Goal: Task Accomplishment & Management: Manage account settings

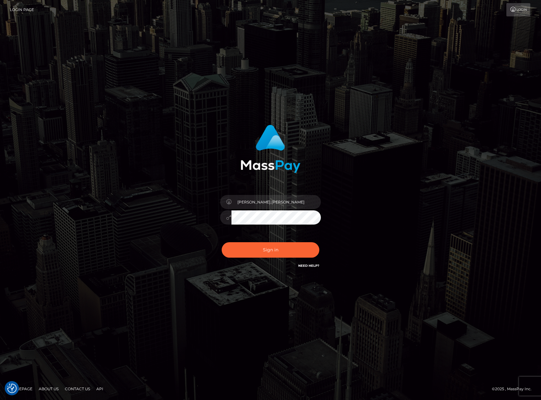
drag, startPoint x: 322, startPoint y: 309, endPoint x: 315, endPoint y: 242, distance: 68.1
click at [322, 309] on div "karl.cope" at bounding box center [270, 200] width 541 height 255
click at [283, 246] on button "Sign in" at bounding box center [271, 249] width 98 height 15
type input "[PERSON_NAME].[PERSON_NAME]"
click at [283, 246] on button "Sign in" at bounding box center [271, 249] width 98 height 15
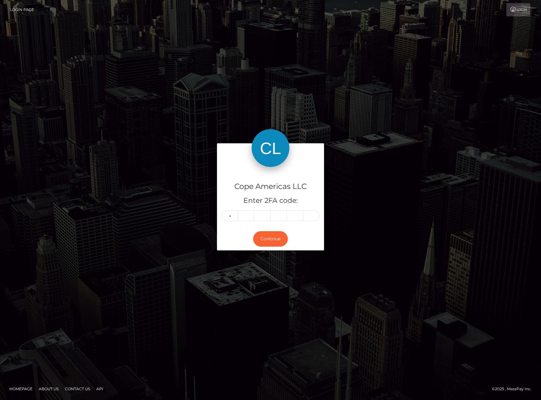
type input "5"
type input "6"
type input "2"
type input "5"
type input "8"
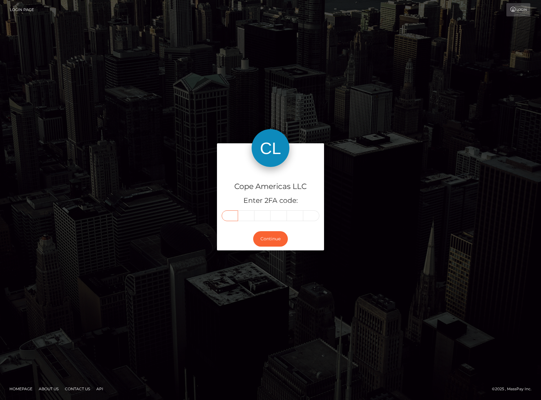
type input "5"
type input "4"
type input "3"
type input "4"
type input "9"
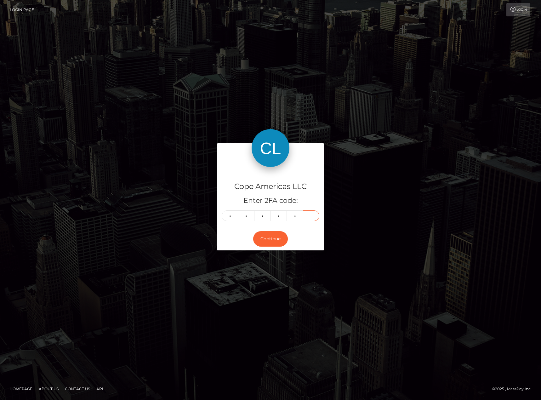
type input "6"
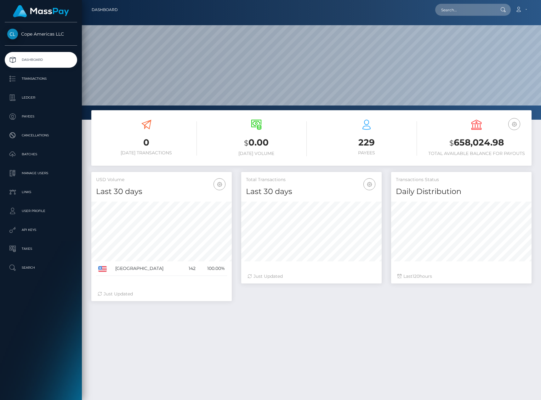
scroll to position [112, 140]
click at [61, 100] on p "Ledger" at bounding box center [40, 97] width 67 height 9
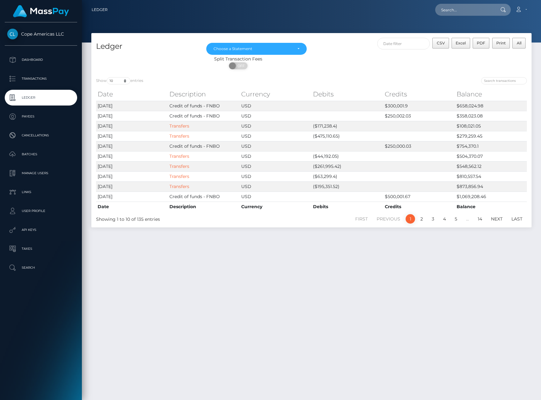
drag, startPoint x: 268, startPoint y: 317, endPoint x: 284, endPoint y: 276, distance: 43.5
click at [268, 317] on div "Ledger [DATE] [DATE] [DATE] [DATE] [DATE] [DATE] [DATE] [DATE] [DATE] [DATE] Ch…" at bounding box center [311, 213] width 459 height 361
click at [289, 283] on div "Ledger [DATE] [DATE] [DATE] [DATE] [DATE] [DATE] [DATE] [DATE] [DATE] [DATE] Ch…" at bounding box center [311, 213] width 459 height 361
click at [175, 136] on link "Transfers" at bounding box center [179, 136] width 20 height 6
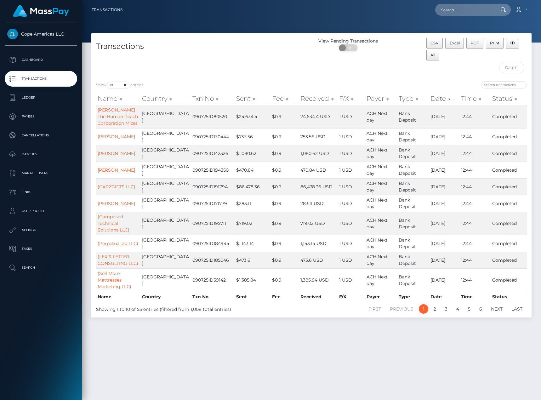
click at [123, 64] on div "Transactions" at bounding box center [201, 57] width 220 height 39
click at [119, 90] on div "Show 10 25 50 100 250 500 1,000 3,500 entries" at bounding box center [201, 85] width 211 height 9
click at [123, 84] on select "10 25 50 100 250 500 1,000 3,500" at bounding box center [119, 85] width 24 height 7
select select "1000"
click at [107, 82] on select "10 25 50 100 250 500 1,000 3,500" at bounding box center [119, 85] width 24 height 7
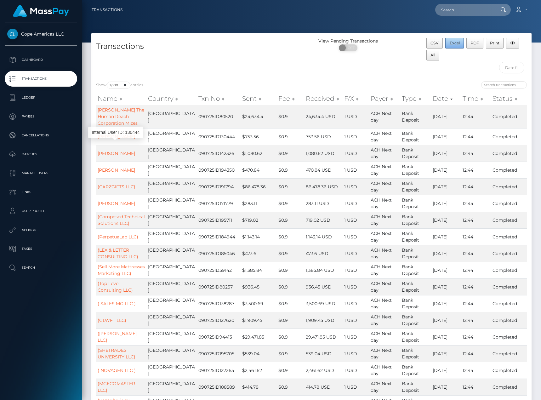
click at [452, 44] on span "Excel" at bounding box center [455, 43] width 10 height 5
click at [64, 82] on p "Transactions" at bounding box center [40, 78] width 67 height 9
click at [43, 100] on p "Ledger" at bounding box center [40, 97] width 67 height 9
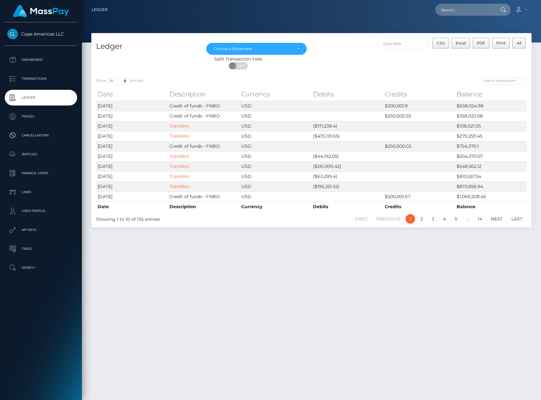
click at [260, 278] on div "Ledger Dec 2024 Jan 2025 Feb 2025 Mar 2025 Apr 2025 May 2025 Jun 2025 Jul 2025 …" at bounding box center [311, 213] width 459 height 361
click at [188, 125] on link "Transfers" at bounding box center [179, 126] width 20 height 6
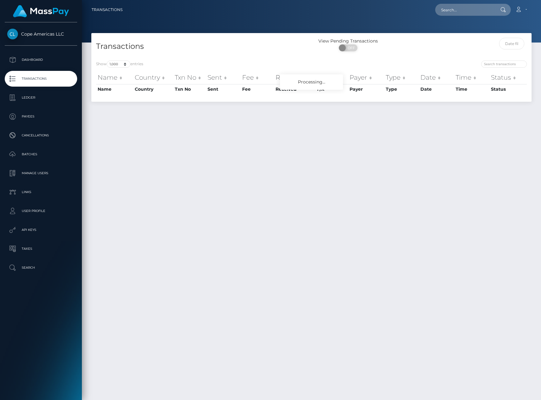
select select "1000"
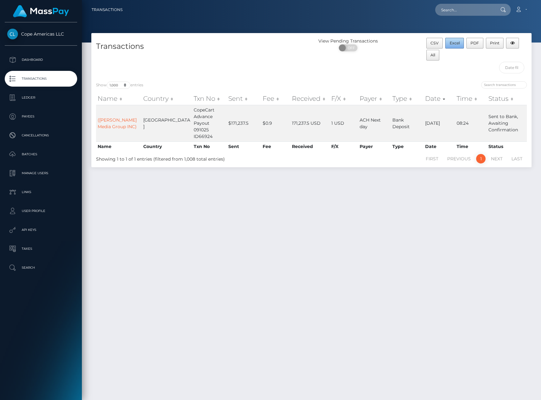
click at [454, 43] on span "Excel" at bounding box center [455, 43] width 10 height 5
click at [475, 336] on div "Transactions View Pending Transactions ON OFF CSV Excel PDF Print All Show 10 2…" at bounding box center [311, 213] width 459 height 361
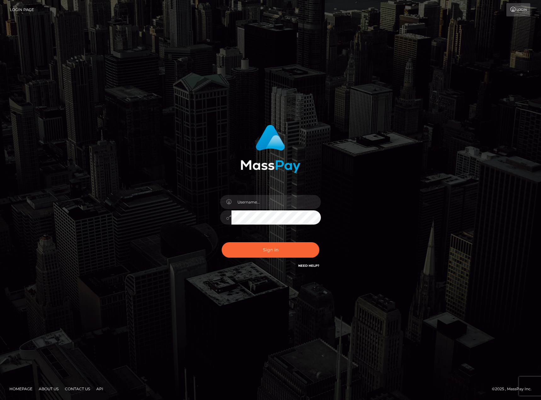
type input "karl.cope"
drag, startPoint x: 15, startPoint y: 159, endPoint x: 109, endPoint y: 161, distance: 94.2
click at [15, 159] on div "karl.cope" at bounding box center [270, 200] width 541 height 255
click at [275, 246] on button "Sign in" at bounding box center [271, 249] width 98 height 15
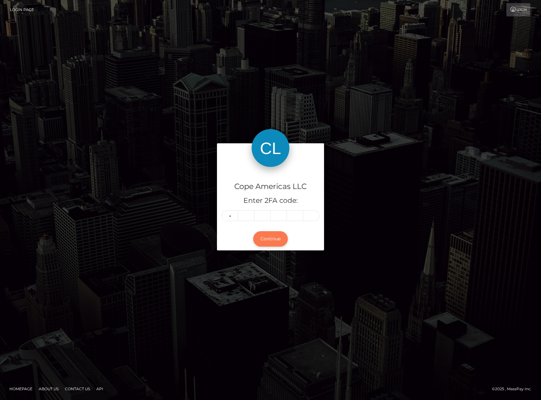
type input "6"
type input "1"
type input "4"
type input "9"
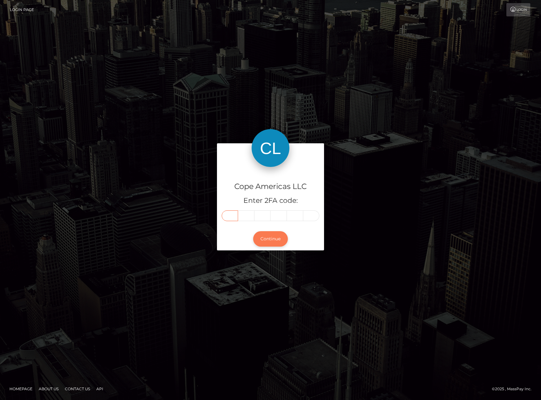
type input "6"
type input "1"
type input "3"
type input "5"
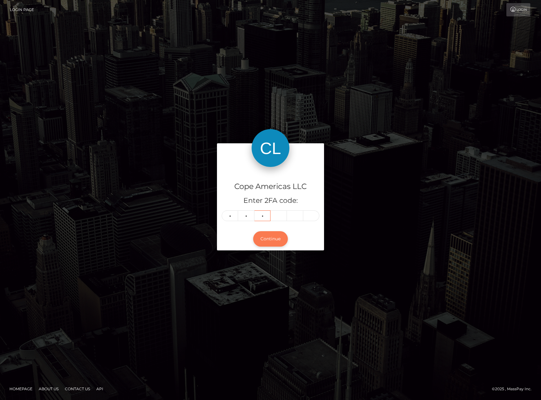
type input "5"
type input "1"
type input "2"
type input "8"
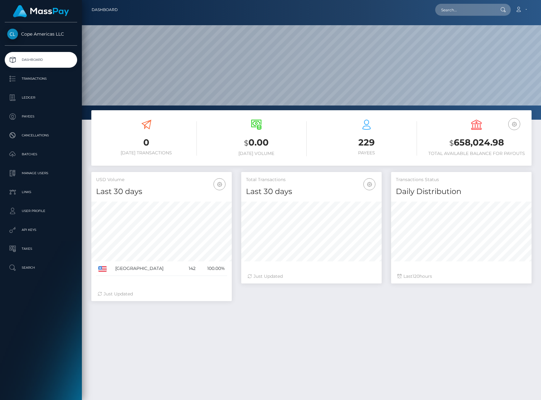
scroll to position [112, 140]
click at [59, 101] on p "Ledger" at bounding box center [40, 97] width 67 height 9
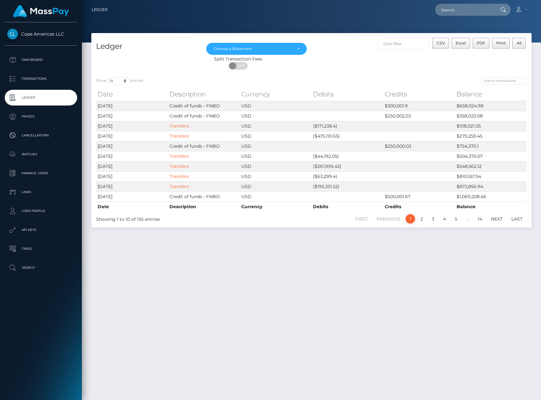
drag, startPoint x: 238, startPoint y: 304, endPoint x: 235, endPoint y: 292, distance: 12.1
click at [238, 304] on div "Ledger [DATE] [DATE] [DATE] [DATE] [DATE] [DATE] [DATE] [DATE] [DATE] [DATE] Ch…" at bounding box center [311, 213] width 459 height 361
click at [54, 56] on p "Dashboard" at bounding box center [40, 59] width 67 height 9
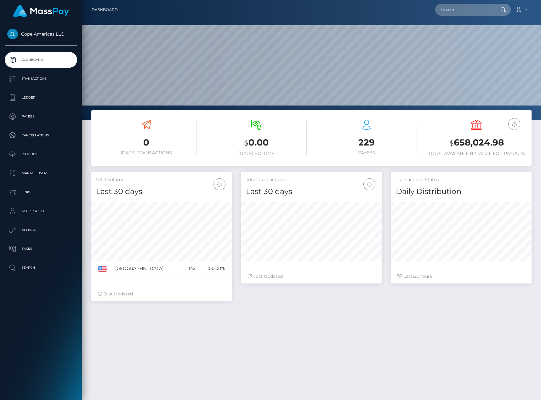
scroll to position [112, 140]
click at [391, 321] on div "0 Today Transactions $ 0.00 Today Volume 229 $ 120" at bounding box center [311, 290] width 459 height 361
click at [25, 72] on link "Transactions" at bounding box center [41, 79] width 72 height 16
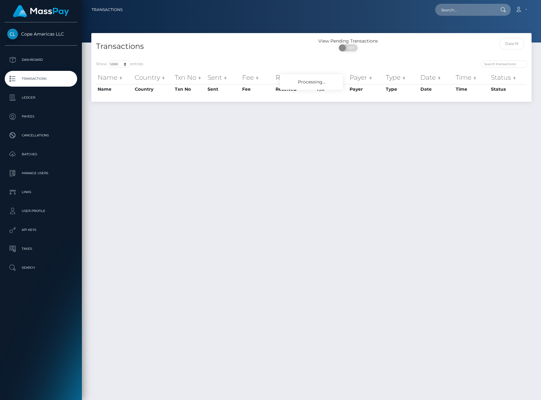
select select "1000"
click at [67, 60] on p "Dashboard" at bounding box center [40, 59] width 67 height 9
click at [64, 60] on p "Dashboard" at bounding box center [40, 59] width 67 height 9
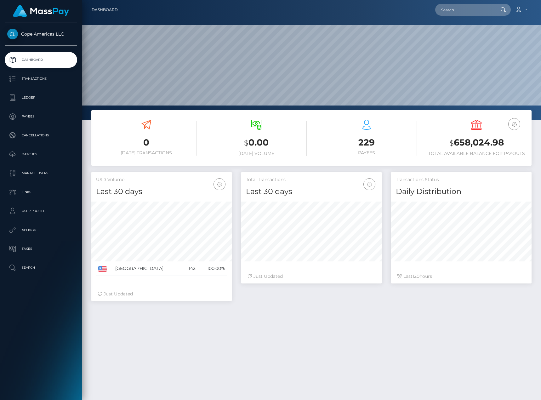
scroll to position [112, 140]
